Goal: Task Accomplishment & Management: Complete application form

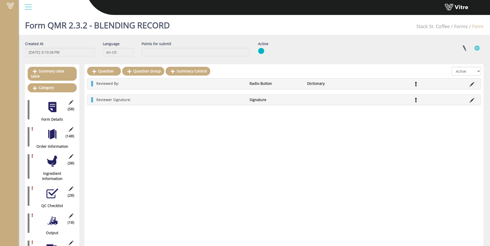
click at [478, 46] on button "button" at bounding box center [477, 48] width 13 height 14
click at [470, 67] on link "Set Users" at bounding box center [459, 67] width 47 height 7
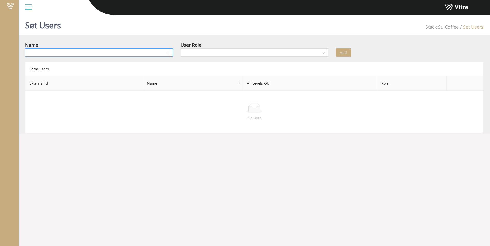
click at [154, 52] on input "search" at bounding box center [97, 53] width 138 height 8
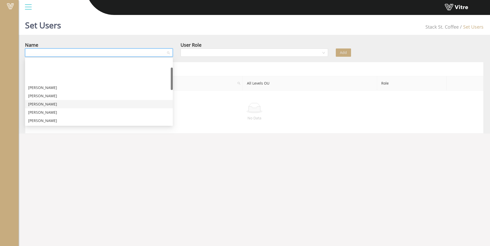
scroll to position [26, 0]
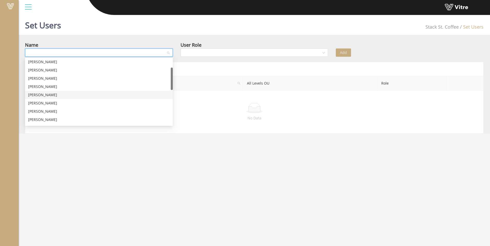
click at [129, 95] on div "Yehuda Reich" at bounding box center [99, 95] width 142 height 6
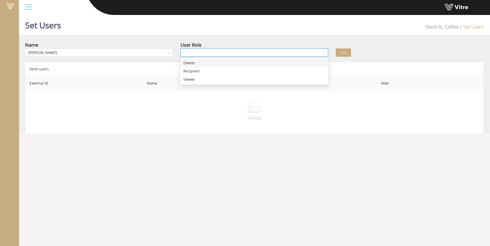
click at [205, 54] on input "search" at bounding box center [253, 53] width 138 height 8
click at [201, 69] on div "Recipient" at bounding box center [254, 71] width 142 height 6
click at [349, 51] on button "Add" at bounding box center [343, 53] width 15 height 8
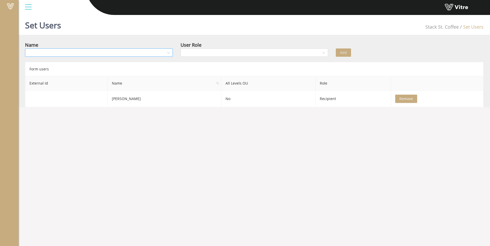
click at [164, 55] on input "search" at bounding box center [97, 53] width 138 height 8
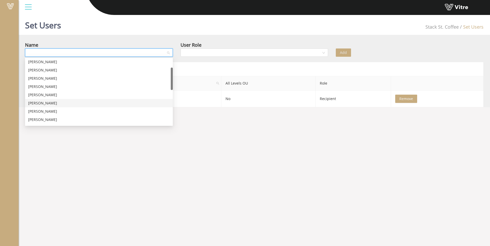
click at [138, 103] on div "Vedika Desai" at bounding box center [99, 103] width 142 height 6
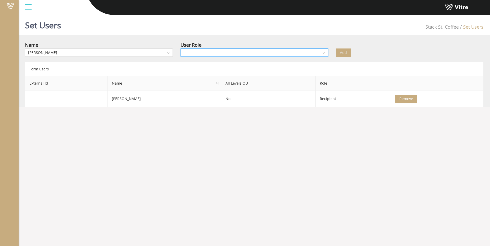
click at [201, 51] on input "search" at bounding box center [253, 53] width 138 height 8
click at [203, 63] on div "Owner" at bounding box center [254, 63] width 142 height 6
click at [338, 50] on button "Add" at bounding box center [343, 53] width 15 height 8
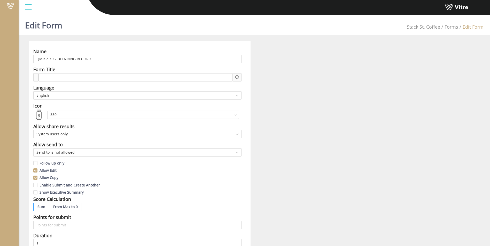
scroll to position [11, 0]
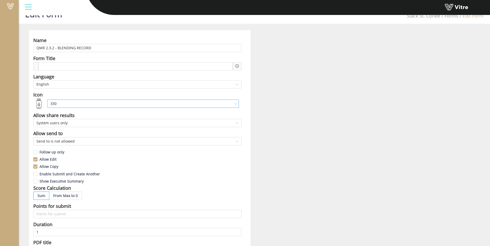
click at [79, 106] on span "330" at bounding box center [142, 104] width 185 height 8
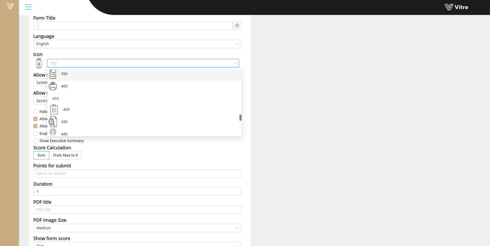
scroll to position [449, 0]
click at [87, 81] on div "370" at bounding box center [149, 75] width 178 height 12
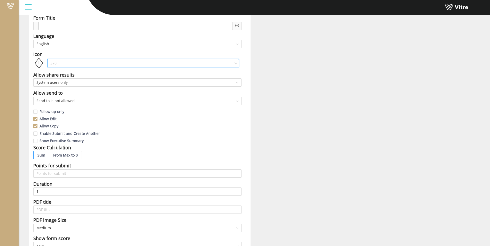
click at [93, 61] on span "370" at bounding box center [142, 63] width 185 height 8
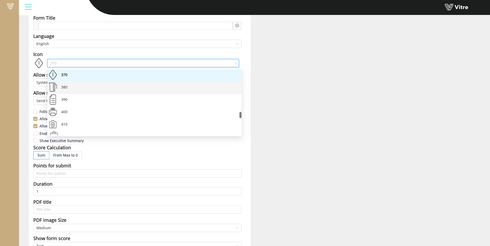
click at [89, 90] on div "380" at bounding box center [149, 88] width 178 height 12
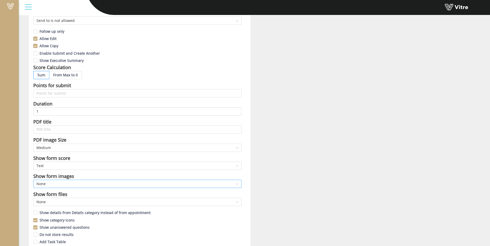
scroll to position [155, 0]
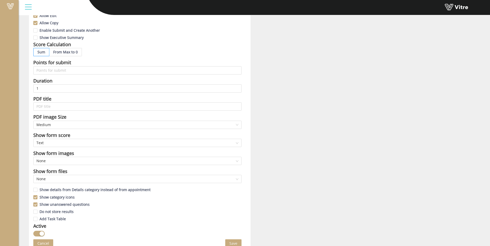
click at [240, 240] on button "Save" at bounding box center [233, 244] width 16 height 8
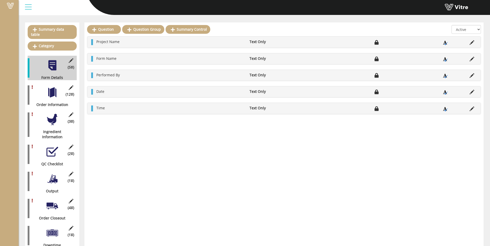
scroll to position [52, 0]
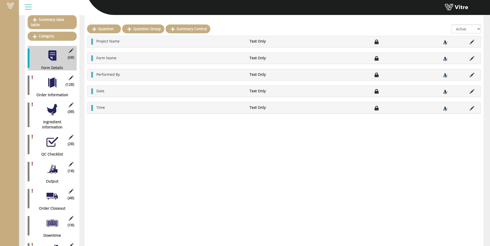
click at [56, 113] on div "(3 ) Ingredient Information" at bounding box center [52, 115] width 49 height 30
click at [52, 108] on div at bounding box center [52, 110] width 12 height 12
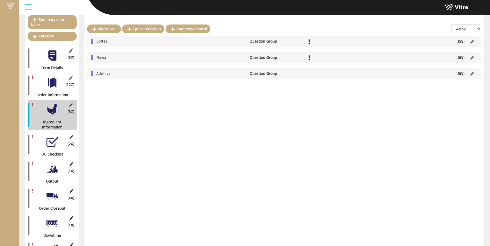
click at [119, 76] on div "Additive Question Group (6 )" at bounding box center [283, 73] width 393 height 10
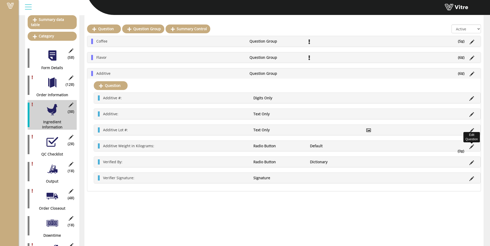
click at [473, 146] on icon at bounding box center [471, 147] width 5 height 5
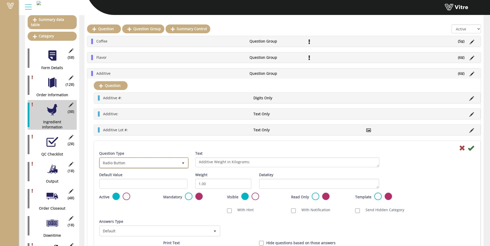
click at [168, 163] on span "Radio Button" at bounding box center [139, 162] width 79 height 9
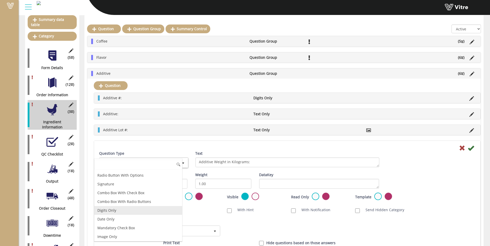
click at [124, 214] on li "Digits Only" at bounding box center [138, 210] width 88 height 9
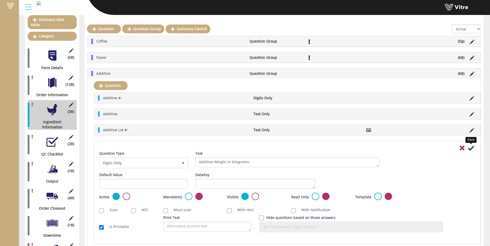
click at [472, 149] on icon at bounding box center [471, 148] width 6 height 6
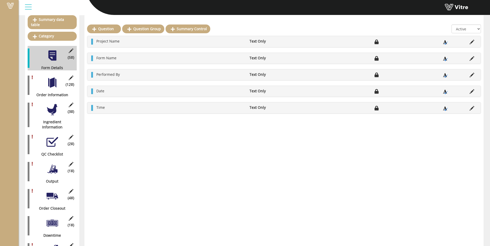
scroll to position [52, 0]
click at [50, 139] on div at bounding box center [52, 142] width 12 height 12
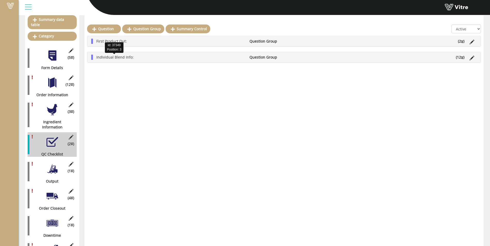
click at [132, 57] on span "Individual Blend Info:" at bounding box center [114, 57] width 37 height 5
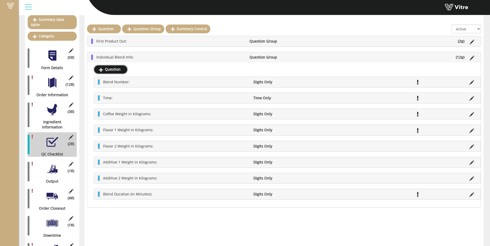
click at [114, 69] on link "Question" at bounding box center [111, 69] width 34 height 9
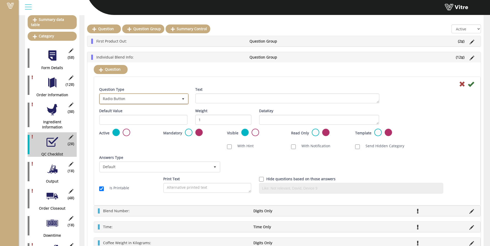
click at [177, 95] on span "Radio Button" at bounding box center [139, 98] width 79 height 9
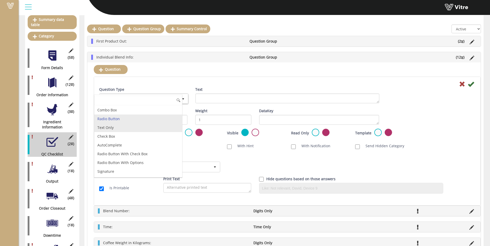
click at [133, 129] on li "Text Only" at bounding box center [138, 127] width 88 height 9
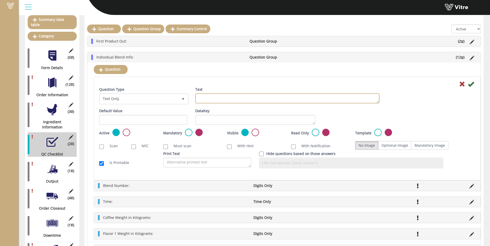
click at [208, 99] on textarea "Text" at bounding box center [287, 99] width 184 height 10
drag, startPoint x: 217, startPoint y: 97, endPoint x: 190, endPoint y: 97, distance: 26.9
click at [190, 97] on div "Question Type Text Only 5 Text fLAVOR 1" at bounding box center [287, 97] width 384 height 21
type textarea "Flavor 1:"
click at [426, 146] on label "Mandatory Image" at bounding box center [429, 145] width 37 height 9
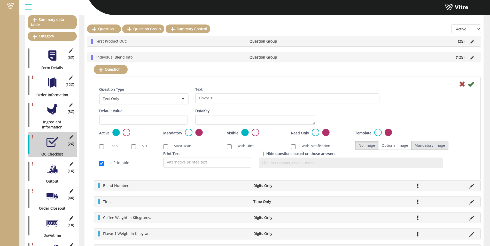
radio input "true"
click at [472, 85] on icon at bounding box center [471, 84] width 6 height 6
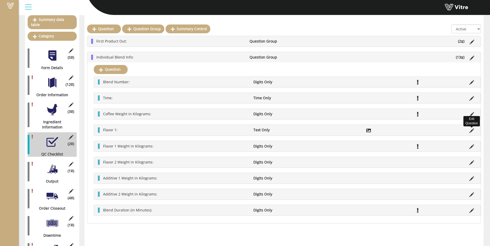
click at [471, 131] on icon at bounding box center [471, 131] width 5 height 5
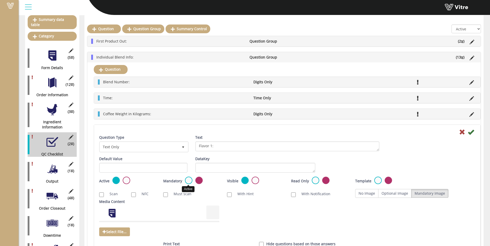
click at [188, 178] on label at bounding box center [188, 180] width 7 height 7
click at [0, 0] on input "radio" at bounding box center [0, 0] width 0 height 0
click at [473, 132] on icon at bounding box center [471, 132] width 6 height 6
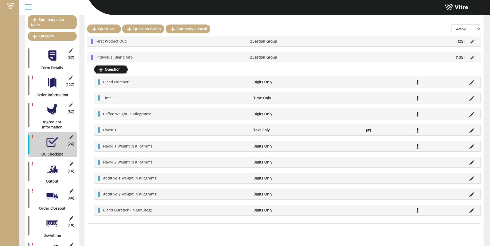
click at [116, 71] on link "Question" at bounding box center [111, 69] width 34 height 9
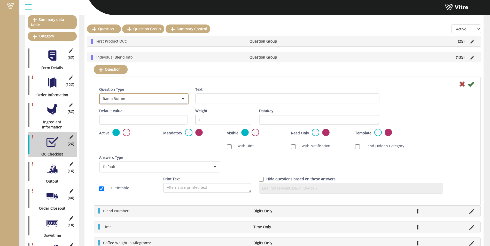
click at [167, 100] on span "Radio Button" at bounding box center [139, 98] width 79 height 9
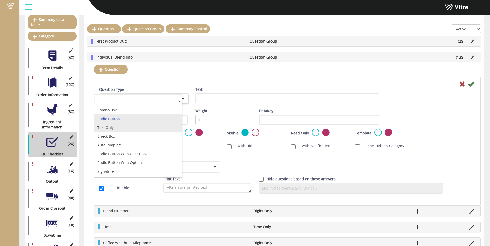
click at [114, 128] on li "Text Only" at bounding box center [138, 127] width 88 height 9
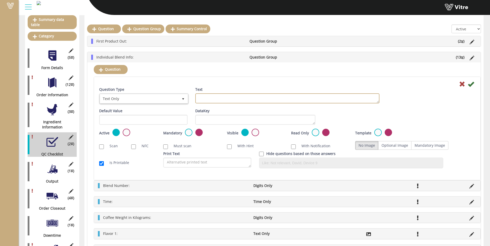
click at [215, 98] on textarea "Text" at bounding box center [287, 99] width 184 height 10
type textarea "Flavor 2:"
click at [402, 144] on label "Optional Image" at bounding box center [394, 145] width 33 height 9
radio input "true"
click at [470, 85] on icon at bounding box center [471, 84] width 6 height 6
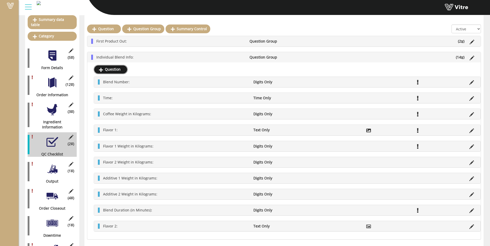
click at [114, 68] on link "Question" at bounding box center [111, 69] width 34 height 9
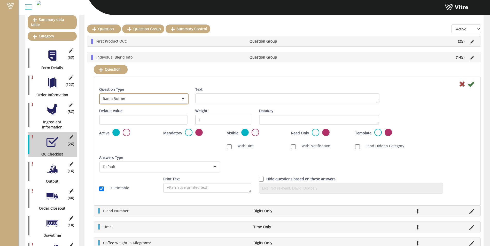
click at [153, 98] on span "Radio Button" at bounding box center [139, 98] width 79 height 9
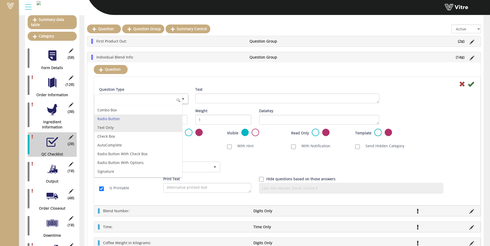
click at [131, 126] on li "Text Only" at bounding box center [138, 127] width 88 height 9
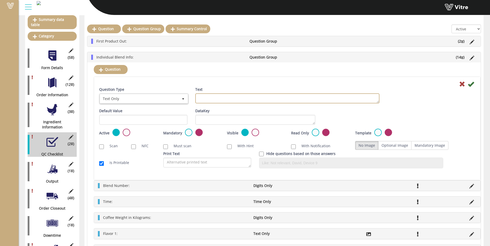
click at [208, 100] on textarea "Text" at bounding box center [287, 99] width 184 height 10
type textarea "Additive 1:"
click at [401, 142] on label "Optional Image" at bounding box center [394, 145] width 33 height 9
radio input "true"
click at [471, 85] on icon at bounding box center [471, 84] width 6 height 6
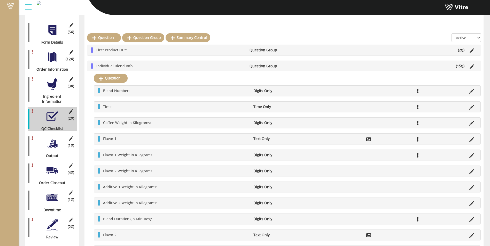
scroll to position [101, 0]
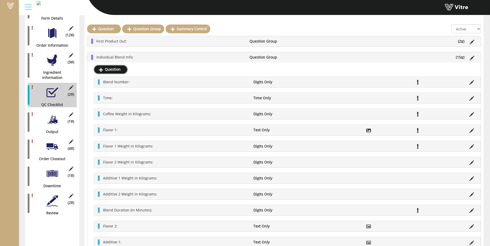
click at [111, 71] on link "Question" at bounding box center [111, 69] width 34 height 9
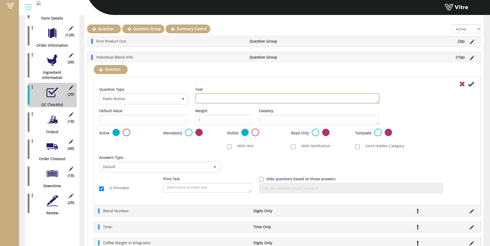
click at [203, 99] on textarea "Text" at bounding box center [287, 99] width 184 height 10
type textarea "Additive 2:"
drag, startPoint x: 168, startPoint y: 91, endPoint x: 168, endPoint y: 94, distance: 2.9
click at [168, 93] on div "Question Type Radio Button 3" at bounding box center [143, 96] width 88 height 18
drag, startPoint x: 168, startPoint y: 94, endPoint x: 169, endPoint y: 98, distance: 3.5
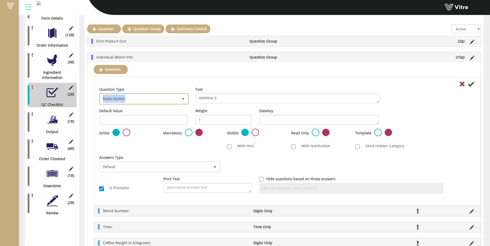
click at [169, 98] on span "Radio Button" at bounding box center [139, 98] width 79 height 9
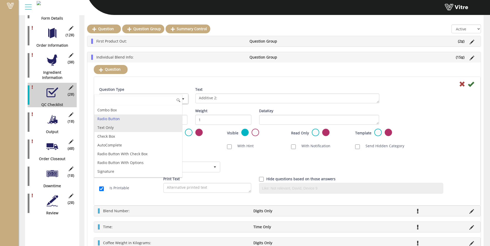
click at [145, 131] on li "Text Only" at bounding box center [138, 127] width 88 height 9
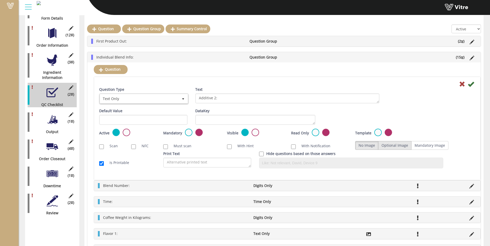
click at [397, 148] on label "Optional Image" at bounding box center [394, 145] width 33 height 9
radio input "true"
click at [472, 86] on icon at bounding box center [471, 84] width 6 height 6
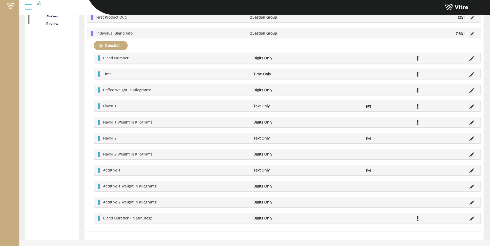
scroll to position [307, 0]
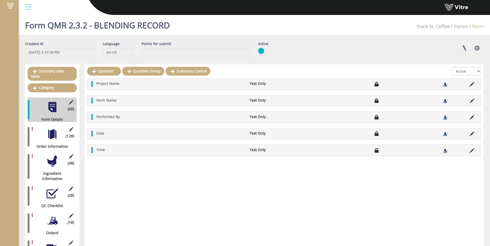
click at [50, 161] on div at bounding box center [52, 162] width 12 height 12
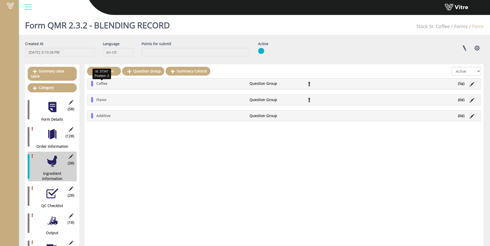
click at [106, 84] on span "Coffee" at bounding box center [101, 83] width 11 height 5
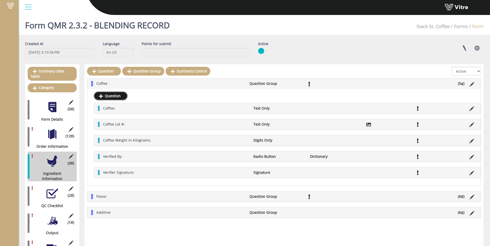
click at [115, 97] on link "Question" at bounding box center [111, 96] width 34 height 9
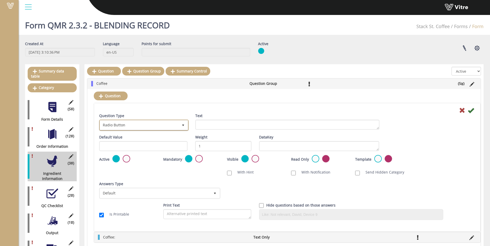
click at [162, 128] on span "Radio Button" at bounding box center [139, 125] width 79 height 9
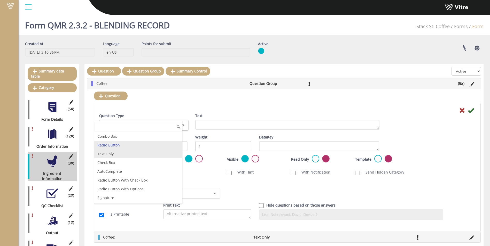
click at [146, 151] on li "Text Only" at bounding box center [138, 154] width 88 height 9
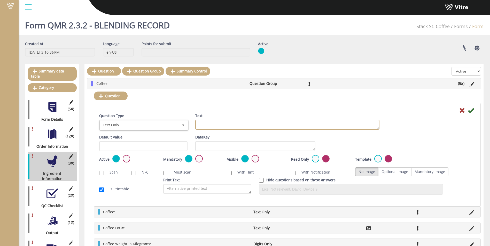
click at [201, 124] on textarea "Text" at bounding box center [287, 125] width 184 height 10
type textarea "Bin / Supersack #:"
click at [419, 170] on label "Mandatory Image" at bounding box center [429, 172] width 37 height 9
radio input "true"
click at [471, 110] on icon at bounding box center [471, 110] width 6 height 6
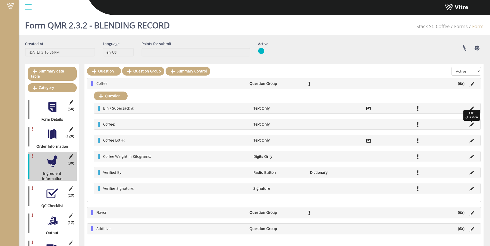
click at [470, 126] on icon at bounding box center [471, 125] width 5 height 5
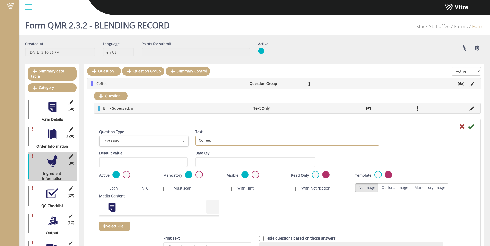
drag, startPoint x: 209, startPoint y: 140, endPoint x: 182, endPoint y: 139, distance: 27.2
click at [182, 139] on div "Question Type Text Only 5 Text Coffee:" at bounding box center [287, 139] width 384 height 21
type textarea "WIP SKU:"
click at [470, 127] on icon at bounding box center [471, 126] width 6 height 6
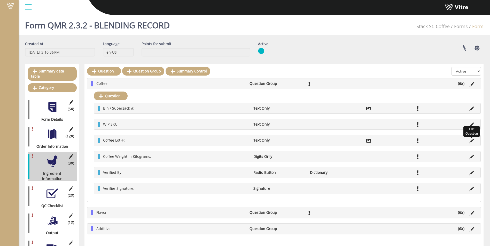
click at [471, 142] on icon at bounding box center [471, 141] width 5 height 5
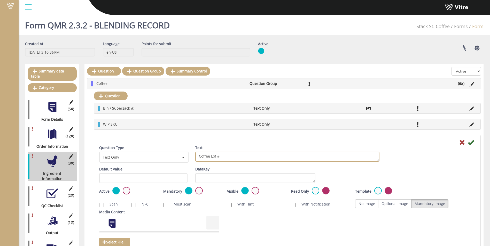
drag, startPoint x: 209, startPoint y: 158, endPoint x: 189, endPoint y: 158, distance: 19.6
click at [189, 158] on div "Question Type Text Only 5 Text Coffee Lot #:" at bounding box center [287, 155] width 384 height 21
type textarea "WIP Lot #:"
click at [473, 144] on icon at bounding box center [471, 142] width 6 height 6
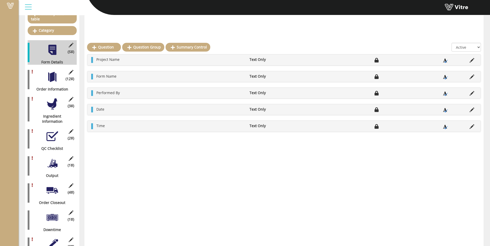
scroll to position [77, 0]
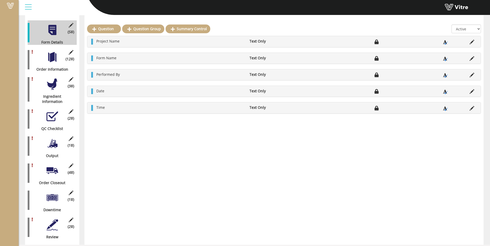
click at [52, 143] on div at bounding box center [52, 144] width 12 height 12
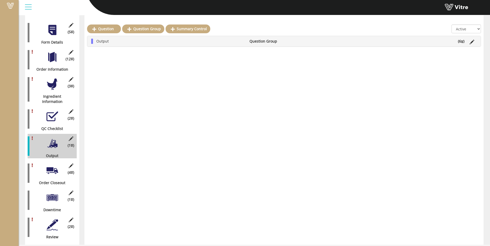
click at [112, 41] on li "Output" at bounding box center [170, 41] width 153 height 5
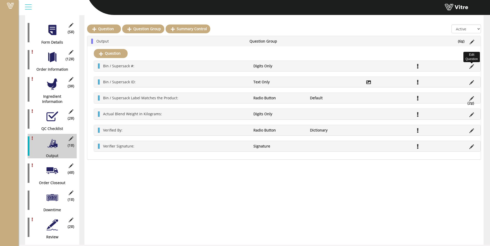
click at [469, 67] on icon at bounding box center [471, 66] width 5 height 5
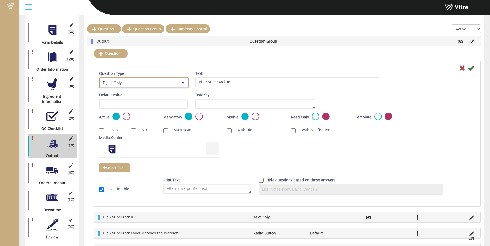
click at [168, 80] on span "Digits Only" at bounding box center [139, 82] width 79 height 9
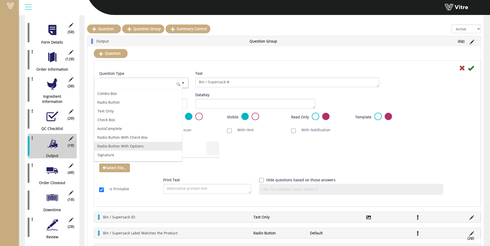
scroll to position [0, 0]
click at [128, 115] on li "Text Only" at bounding box center [138, 111] width 88 height 9
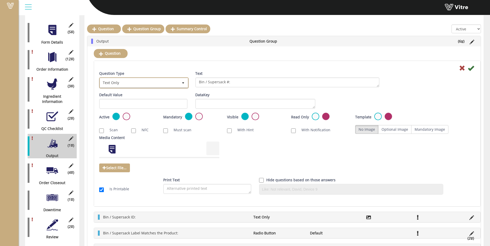
click at [157, 85] on span "Text Only" at bounding box center [139, 82] width 79 height 9
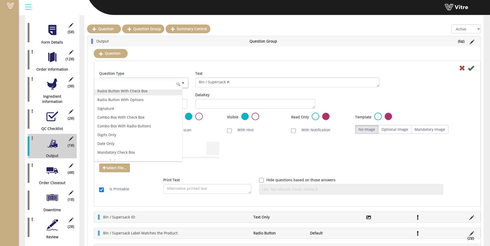
scroll to position [52, 0]
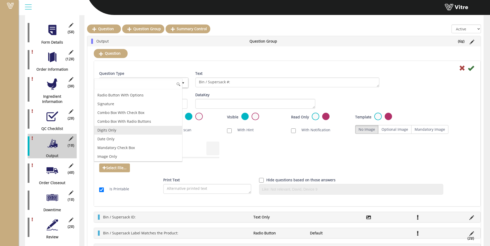
click at [122, 130] on li "Digits Only" at bounding box center [138, 130] width 88 height 9
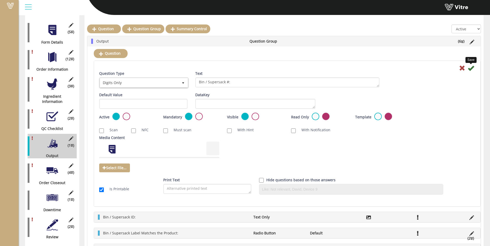
click at [471, 67] on icon at bounding box center [471, 68] width 6 height 6
